Goal: Ask a question

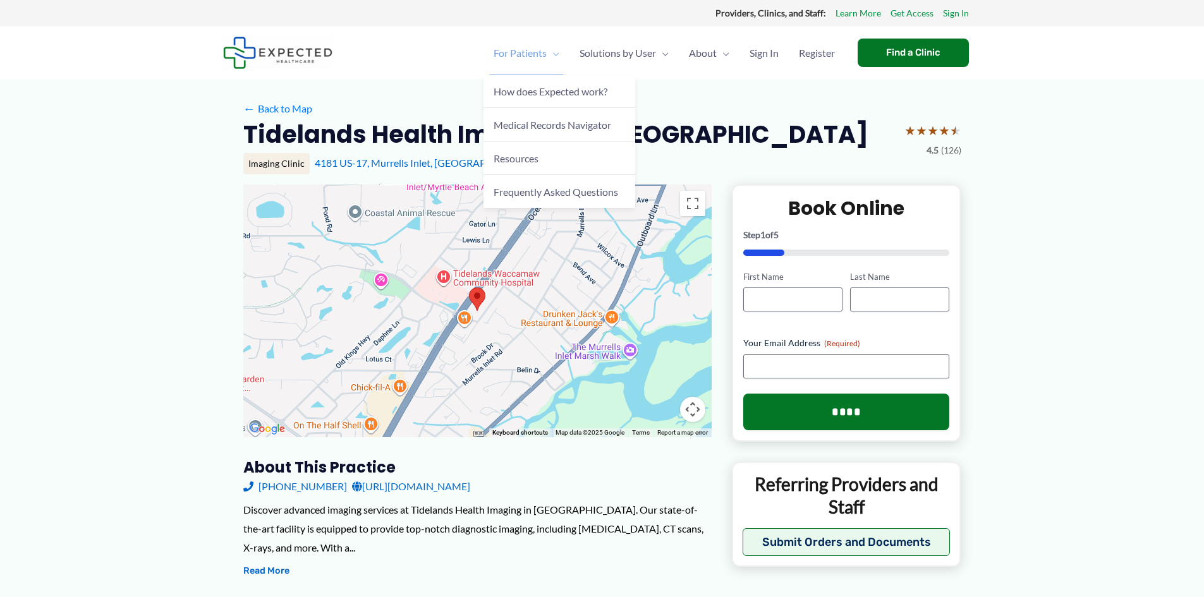
click at [532, 56] on span "For Patients" at bounding box center [520, 53] width 53 height 44
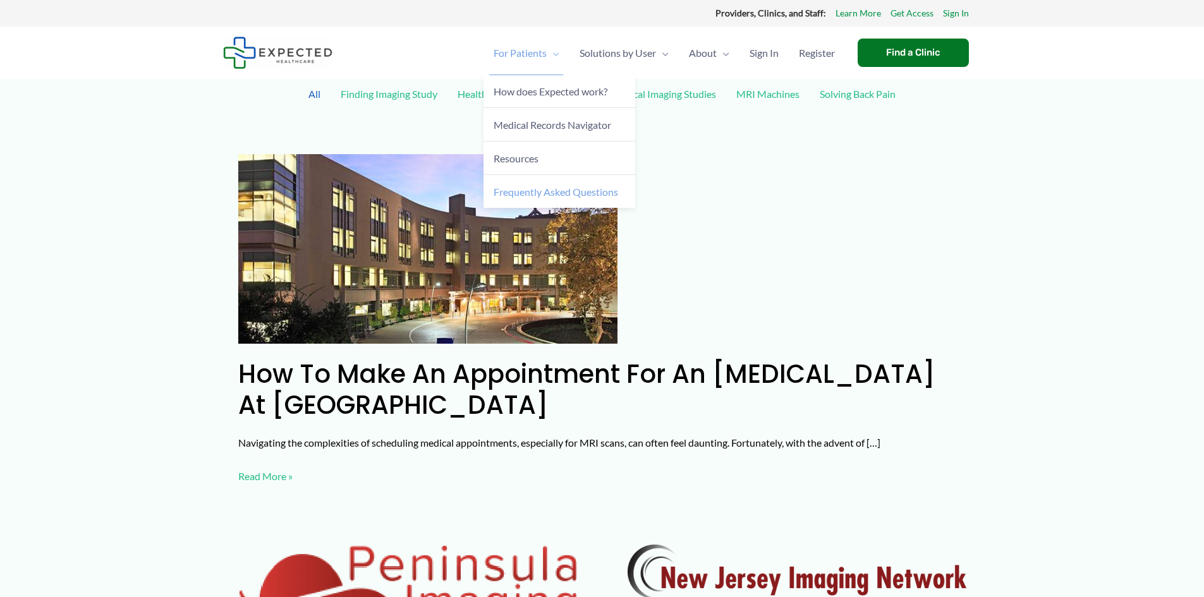
click at [516, 193] on span "Frequently Asked Questions" at bounding box center [556, 192] width 125 height 12
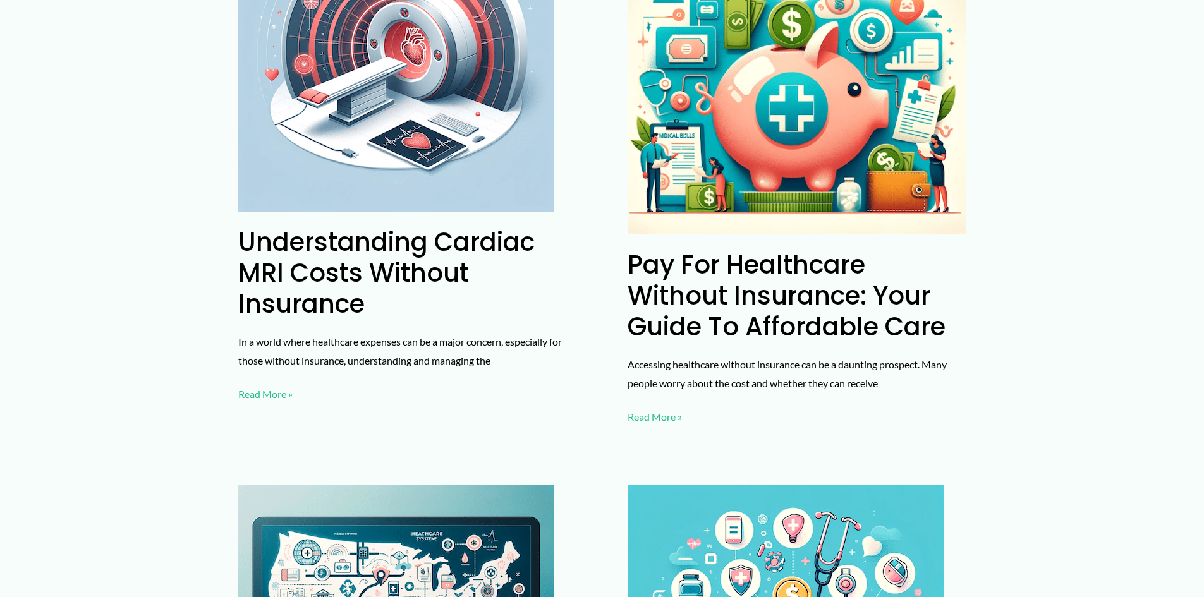
scroll to position [2844, 0]
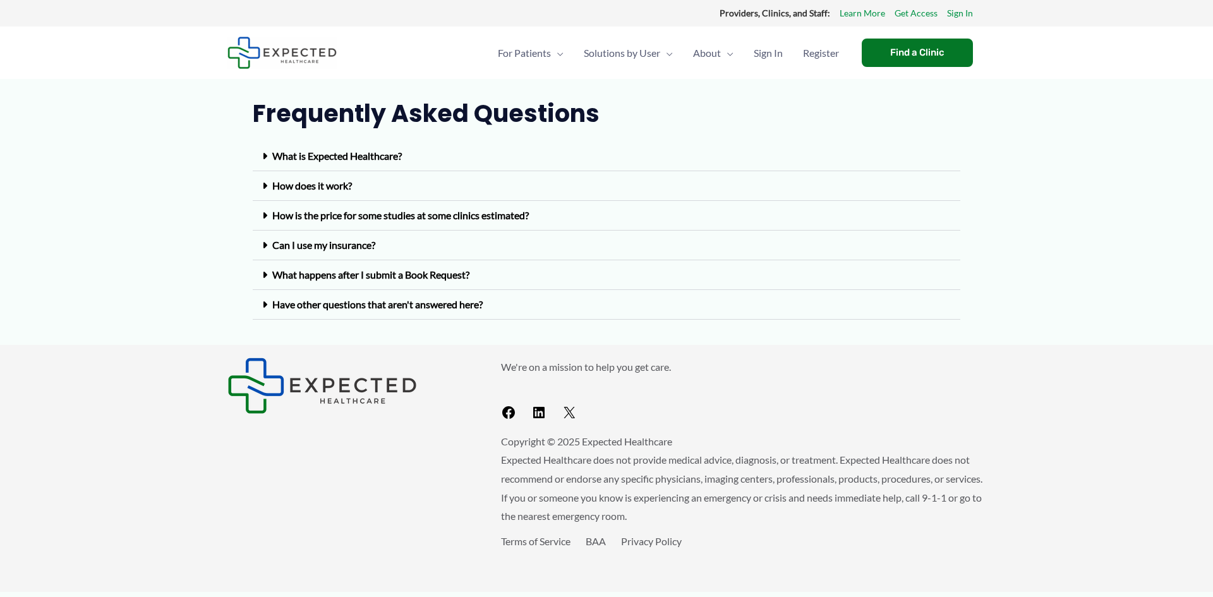
click at [324, 303] on link "Have other questions that aren't answered here?" at bounding box center [377, 304] width 210 height 12
